Goal: Task Accomplishment & Management: Use online tool/utility

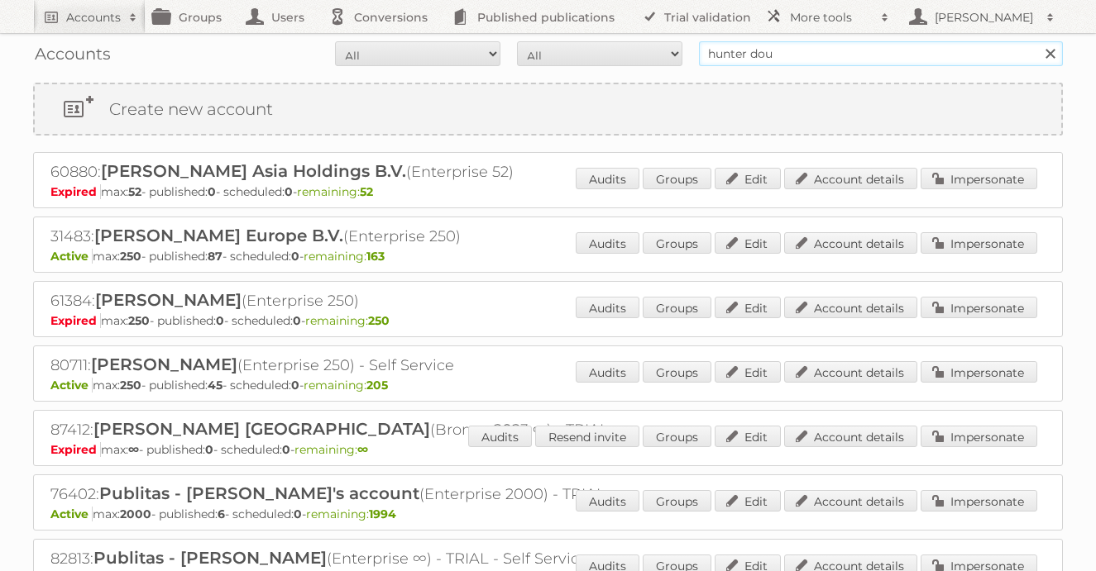
drag, startPoint x: 797, startPoint y: 59, endPoint x: 619, endPoint y: 41, distance: 178.7
click at [619, 41] on form "All Active Expired Pending All Paid Trials Self service hunter dou Search" at bounding box center [548, 53] width 1030 height 25
click at [724, 57] on input "text" at bounding box center [881, 53] width 364 height 25
type input "rodelag"
click at [1037, 41] on input "Search" at bounding box center [1049, 53] width 25 height 25
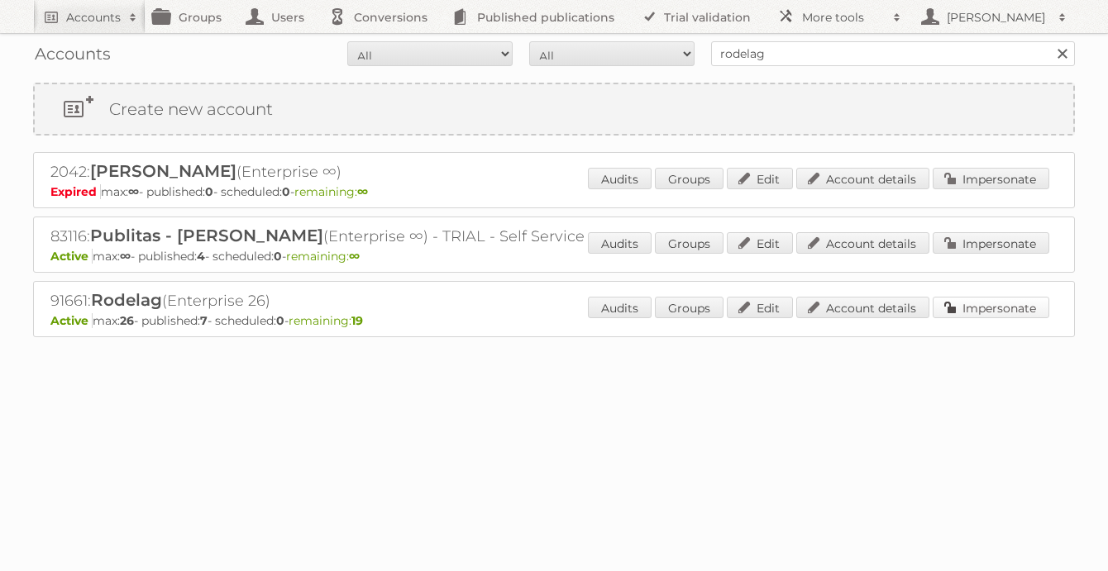
click at [964, 314] on link "Impersonate" at bounding box center [991, 308] width 117 height 22
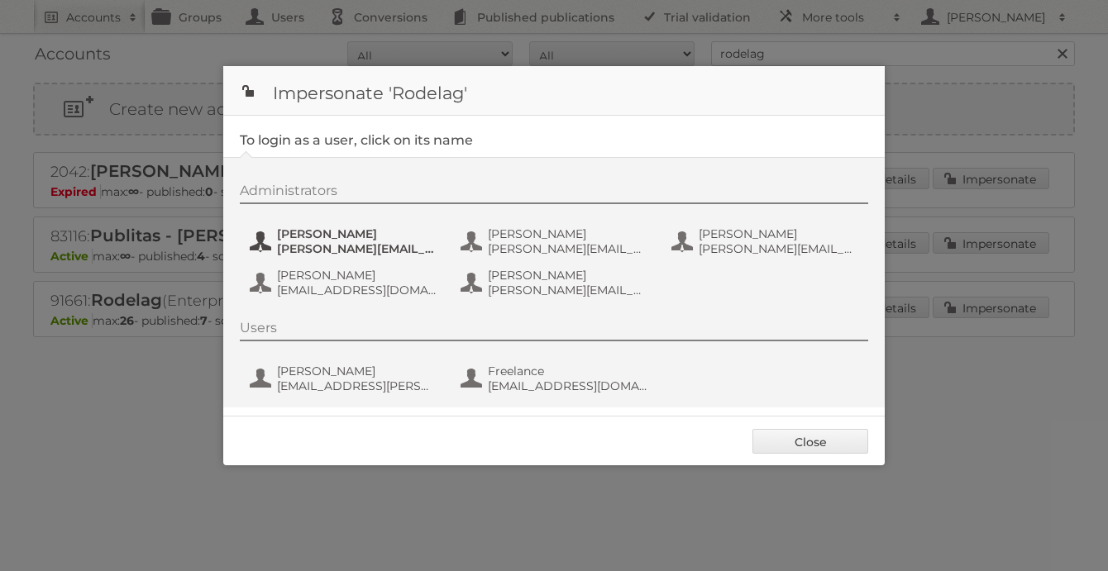
click at [332, 239] on span "[PERSON_NAME]" at bounding box center [357, 234] width 160 height 15
